Goal: Transaction & Acquisition: Purchase product/service

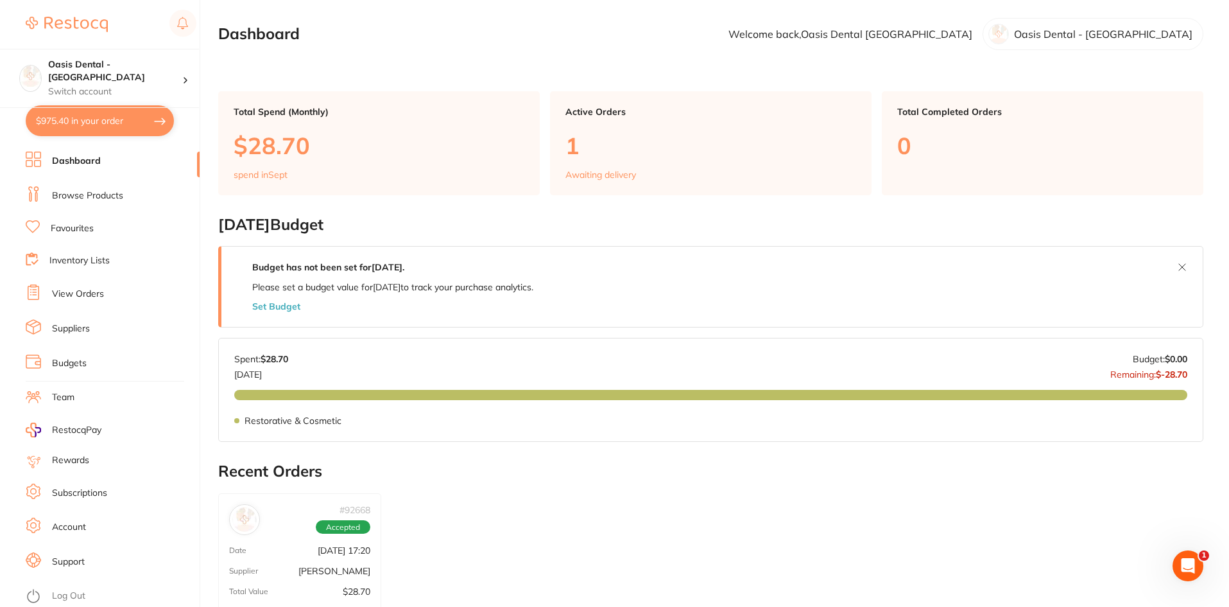
click at [101, 169] on li "Dashboard" at bounding box center [113, 160] width 174 height 19
click at [96, 161] on link "Dashboard" at bounding box center [76, 161] width 49 height 13
click at [1151, 40] on p "Oasis Dental - [GEOGRAPHIC_DATA]" at bounding box center [1103, 34] width 178 height 12
click at [1139, 35] on p "Oasis Dental - [GEOGRAPHIC_DATA]" at bounding box center [1103, 34] width 178 height 12
click at [1088, 37] on p "Oasis Dental - [GEOGRAPHIC_DATA]" at bounding box center [1103, 34] width 178 height 12
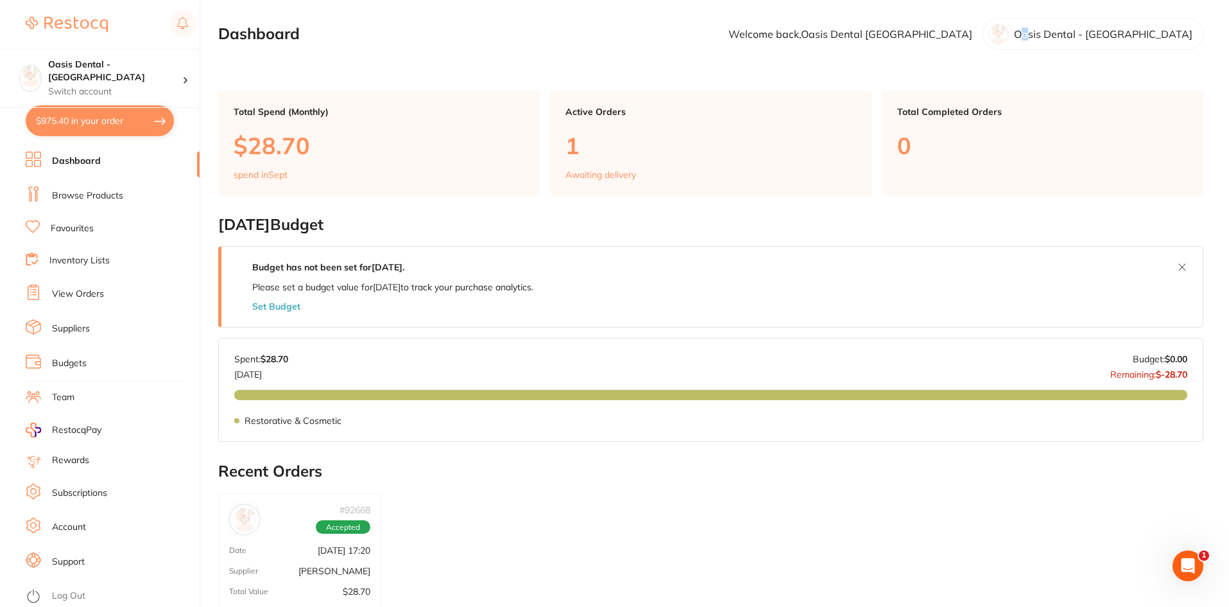
click at [1090, 33] on p "Oasis Dental - [GEOGRAPHIC_DATA]" at bounding box center [1103, 34] width 178 height 12
click at [107, 85] on p "Switch account" at bounding box center [115, 91] width 134 height 13
click at [76, 194] on link "Browse Products" at bounding box center [87, 195] width 71 height 13
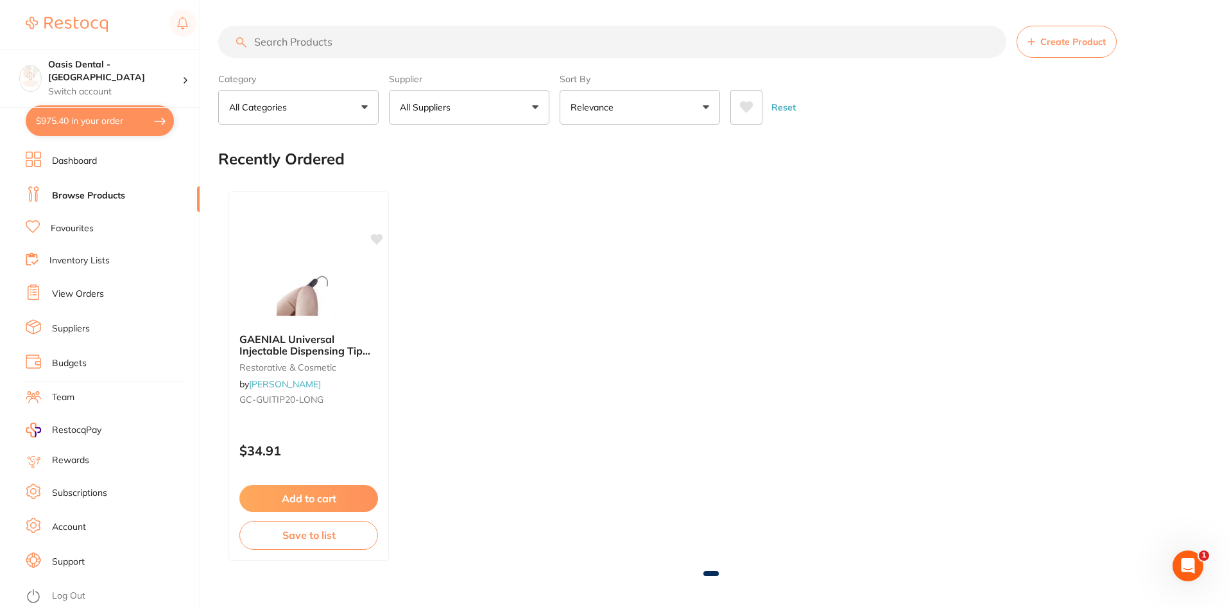
click at [341, 44] on input "search" at bounding box center [612, 42] width 788 height 32
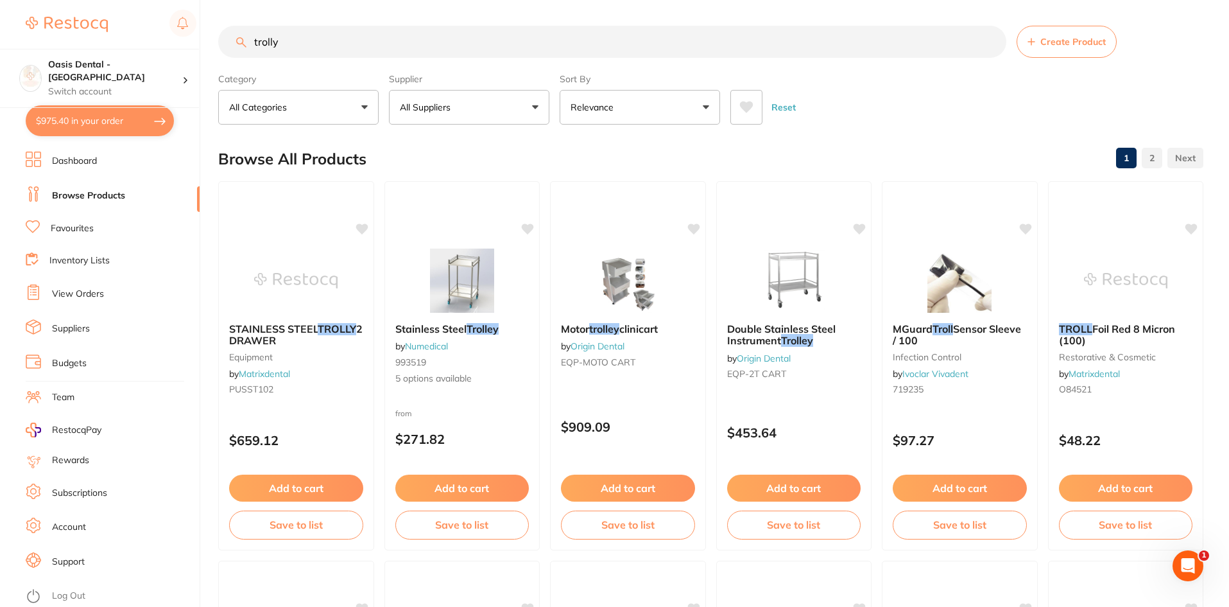
click at [260, 42] on input "trolly" at bounding box center [612, 42] width 788 height 32
click at [254, 41] on input "trolly" at bounding box center [612, 42] width 788 height 32
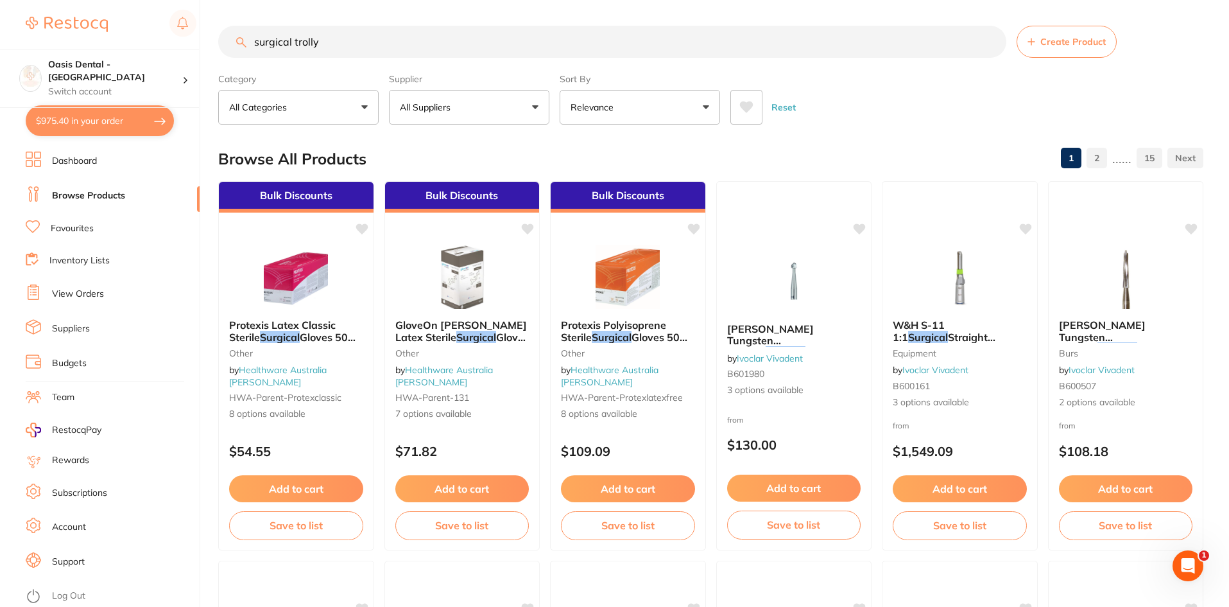
drag, startPoint x: 311, startPoint y: 44, endPoint x: 476, endPoint y: 46, distance: 164.3
click at [312, 44] on input "surgical trolly" at bounding box center [612, 42] width 788 height 32
type input "surgical trolley"
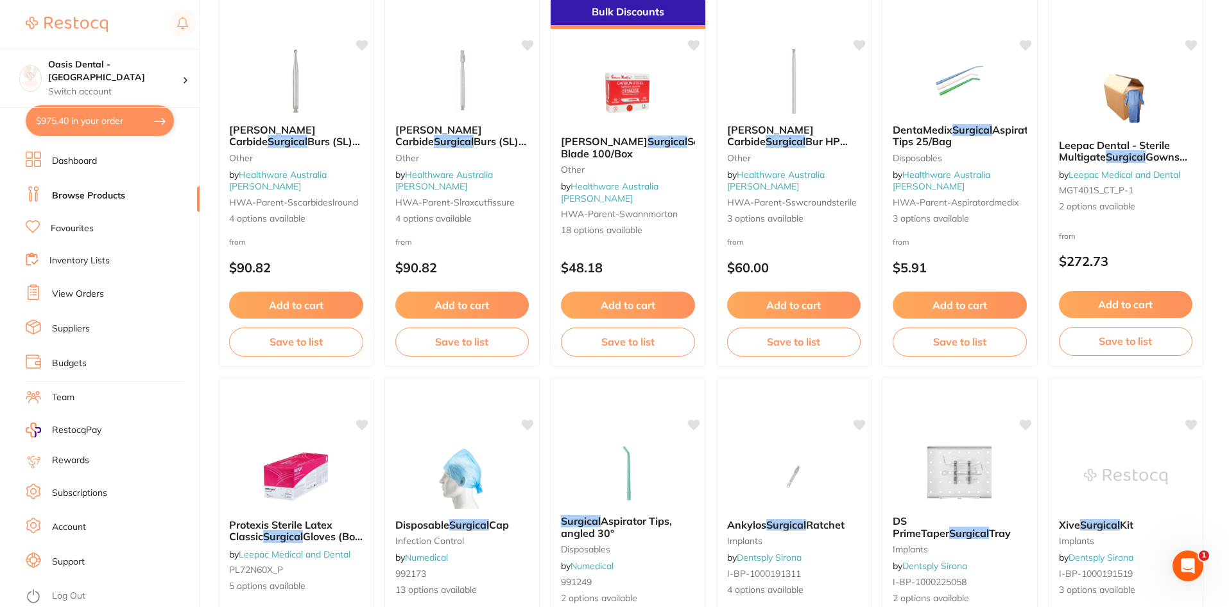
scroll to position [2531, 0]
